Goal: Transaction & Acquisition: Subscribe to service/newsletter

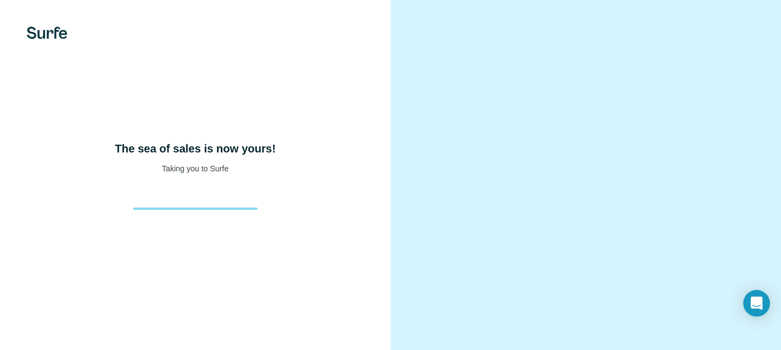
drag, startPoint x: 178, startPoint y: 99, endPoint x: 151, endPoint y: 23, distance: 80.3
click at [178, 99] on div "The sea of sales is now yours! Taking you to Surfe" at bounding box center [195, 175] width 391 height 350
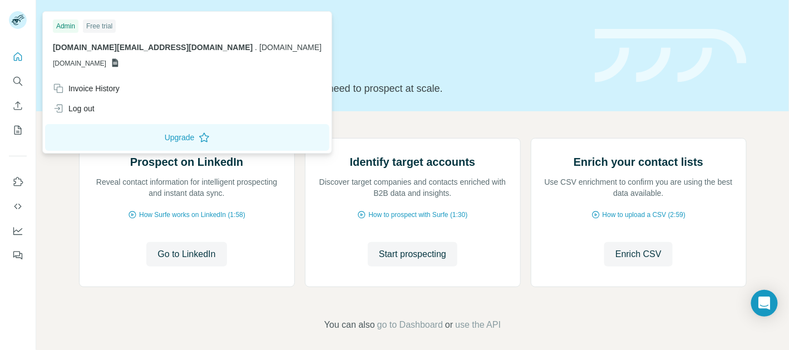
click at [348, 62] on h1 "Let’s prospect together" at bounding box center [330, 63] width 502 height 22
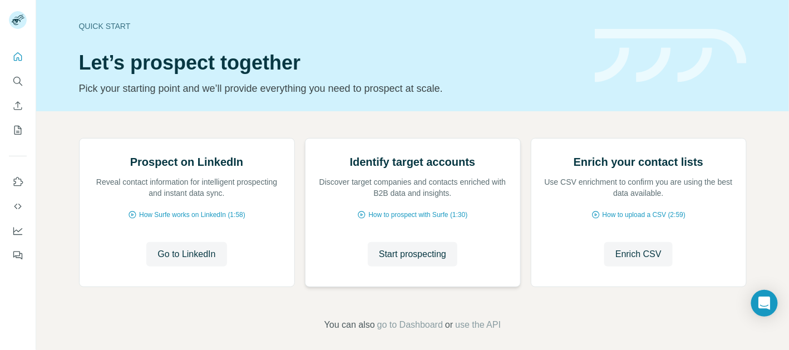
scroll to position [128, 0]
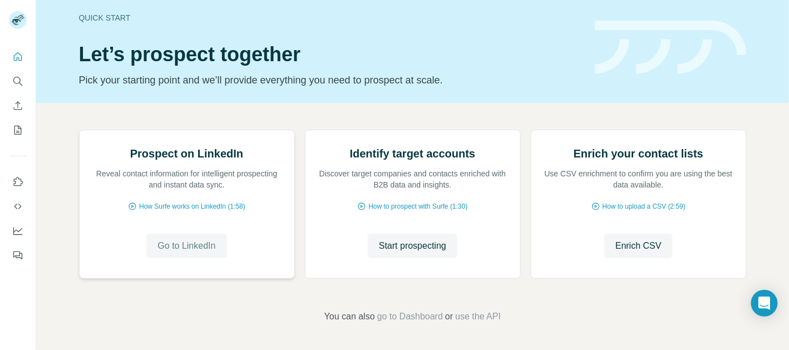
click at [191, 247] on span "Go to LinkedIn" at bounding box center [186, 245] width 58 height 13
